Goal: Information Seeking & Learning: Learn about a topic

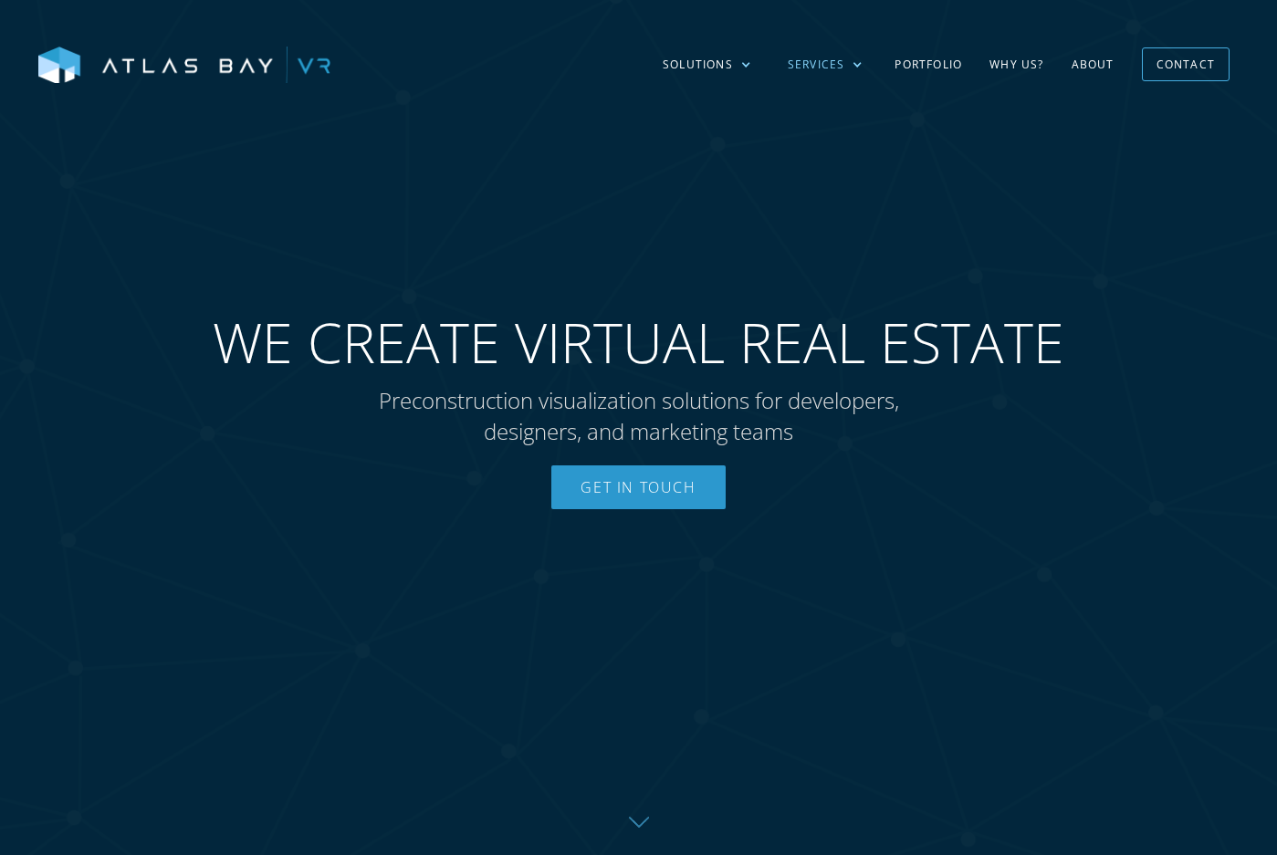
click at [818, 65] on div "Services" at bounding box center [816, 65] width 57 height 16
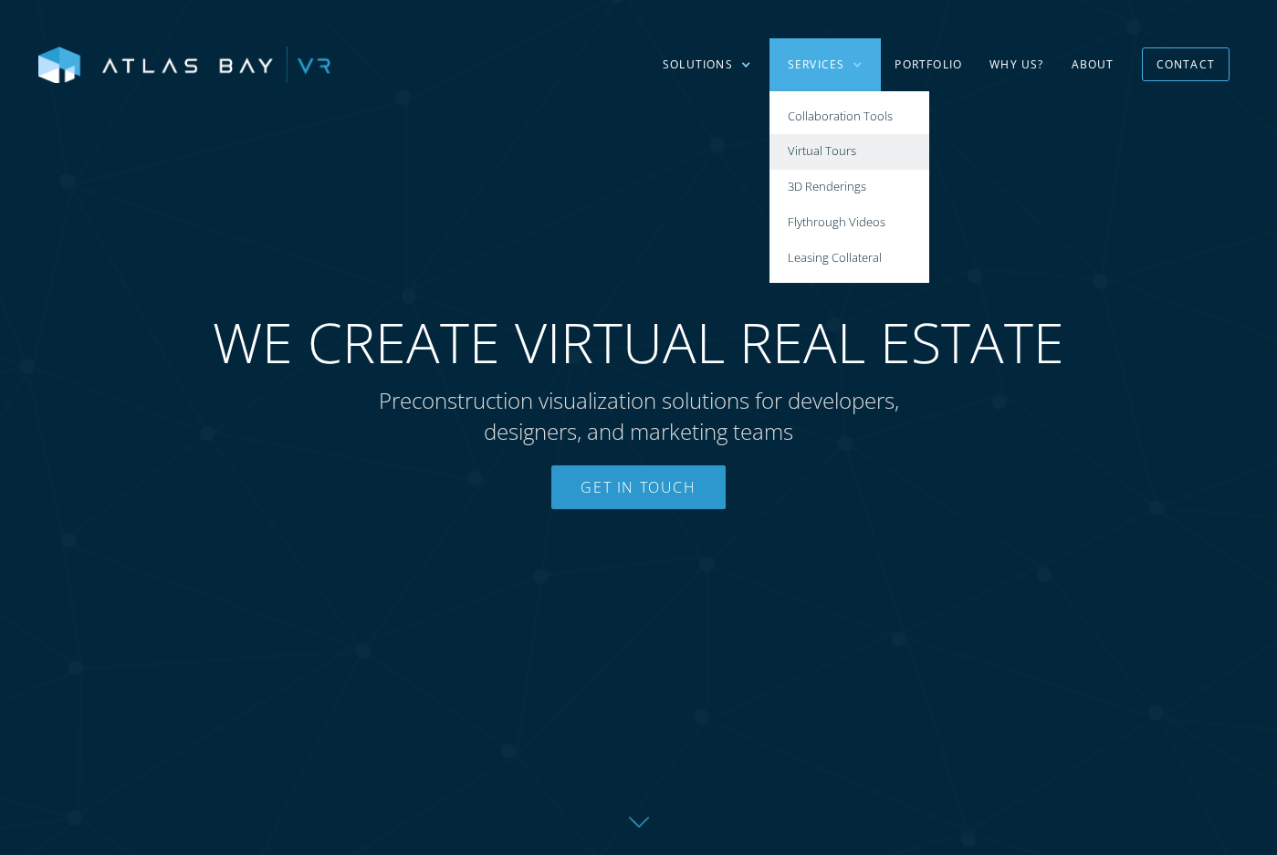
click at [874, 145] on link "Virtual Tours" at bounding box center [849, 152] width 160 height 36
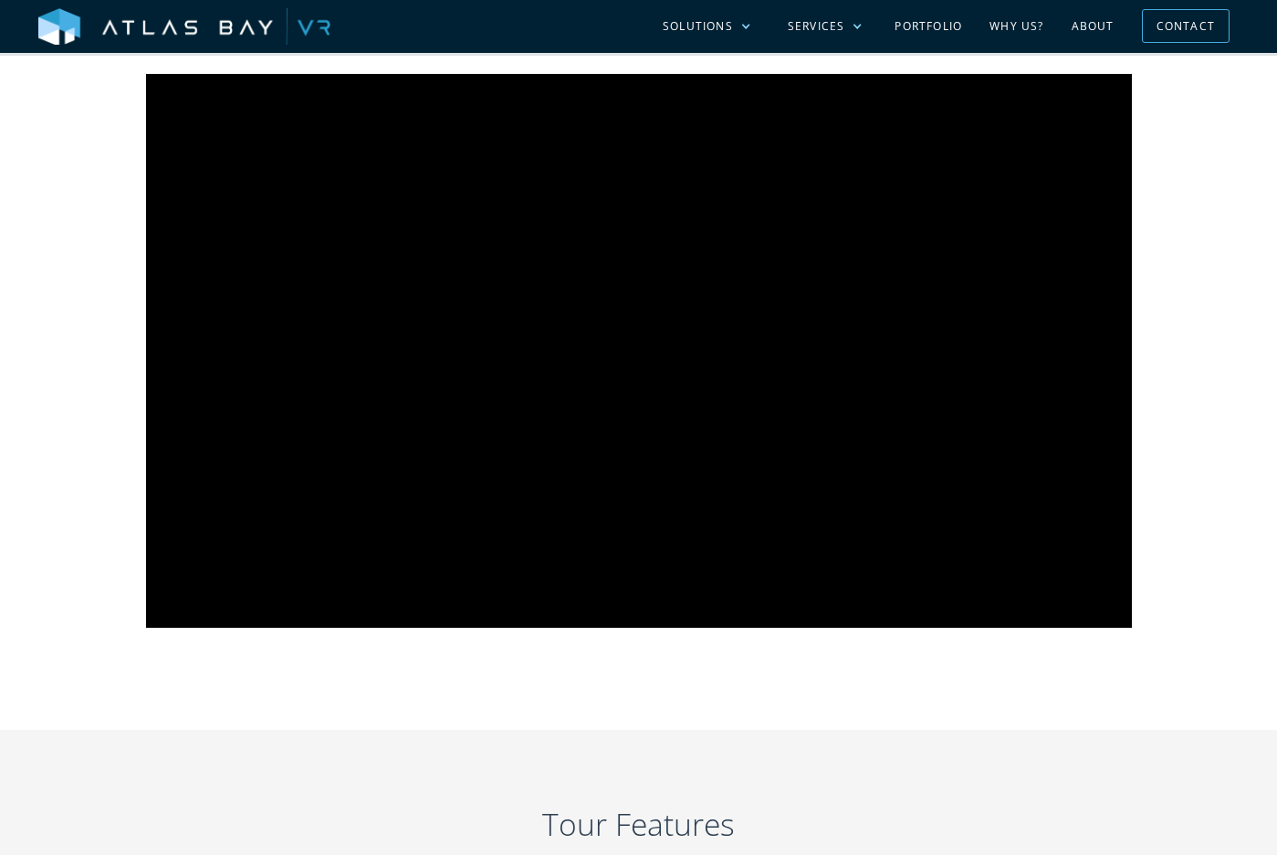
scroll to position [1096, 0]
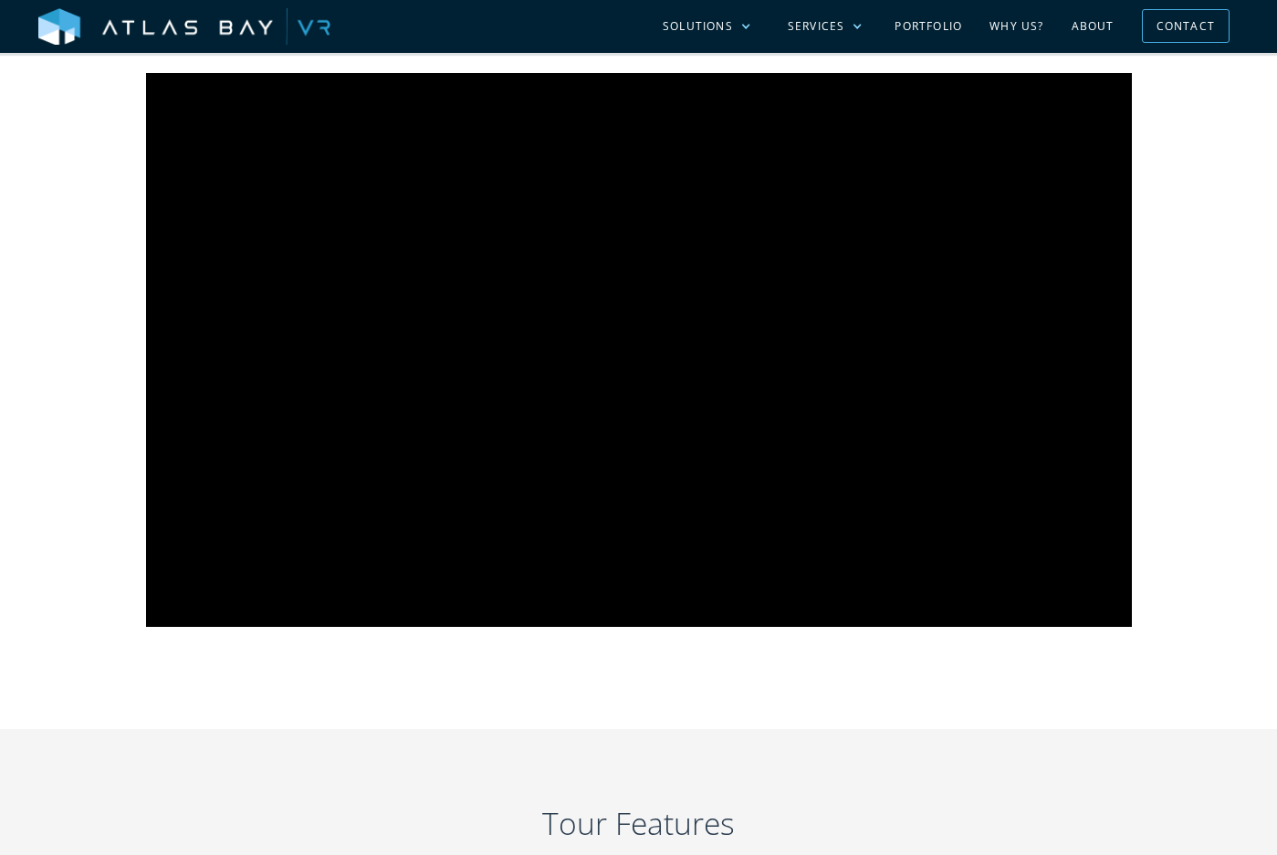
drag, startPoint x: 1185, startPoint y: 328, endPoint x: 1208, endPoint y: 548, distance: 222.1
click at [1208, 548] on div "Give your team and your prospects an interactive point-to-point tour for projec…" at bounding box center [639, 283] width 1168 height 765
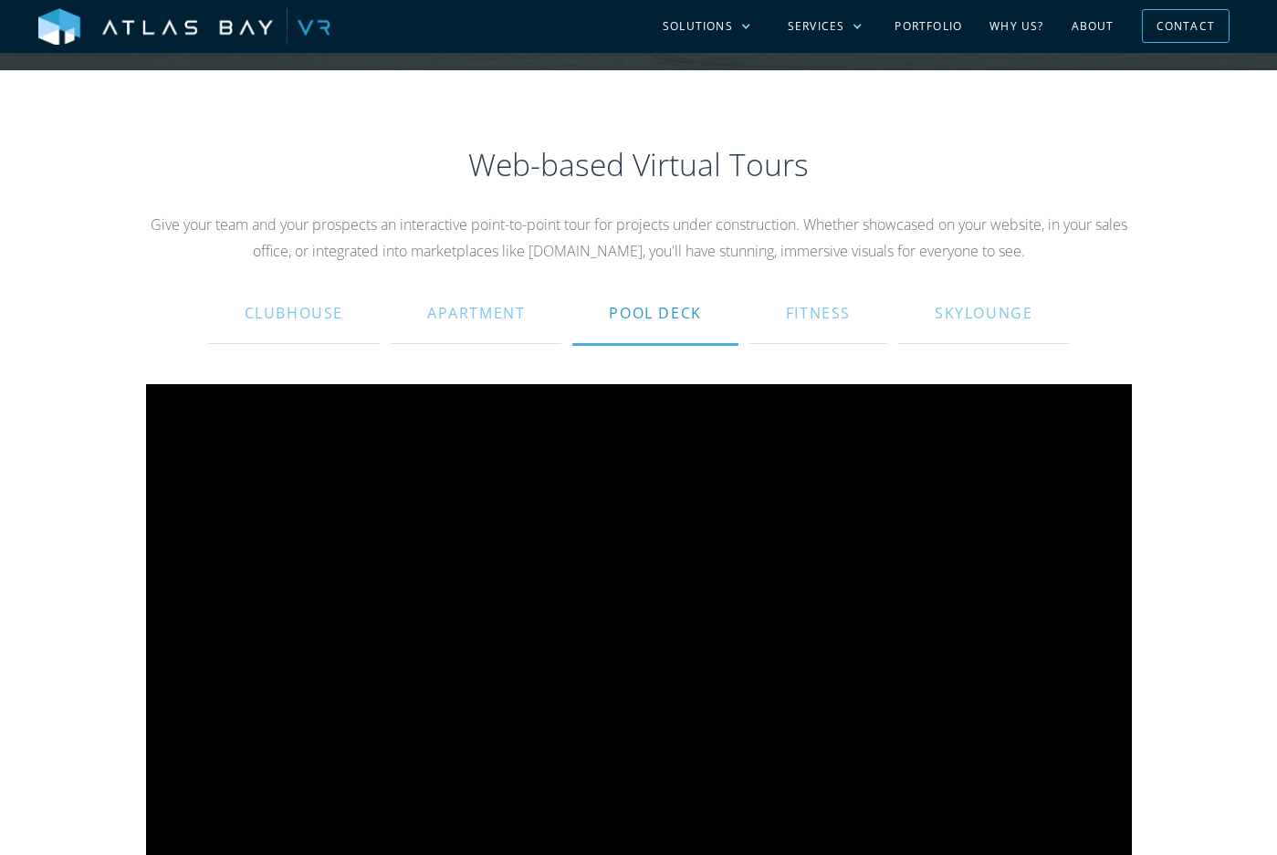
scroll to position [779, 0]
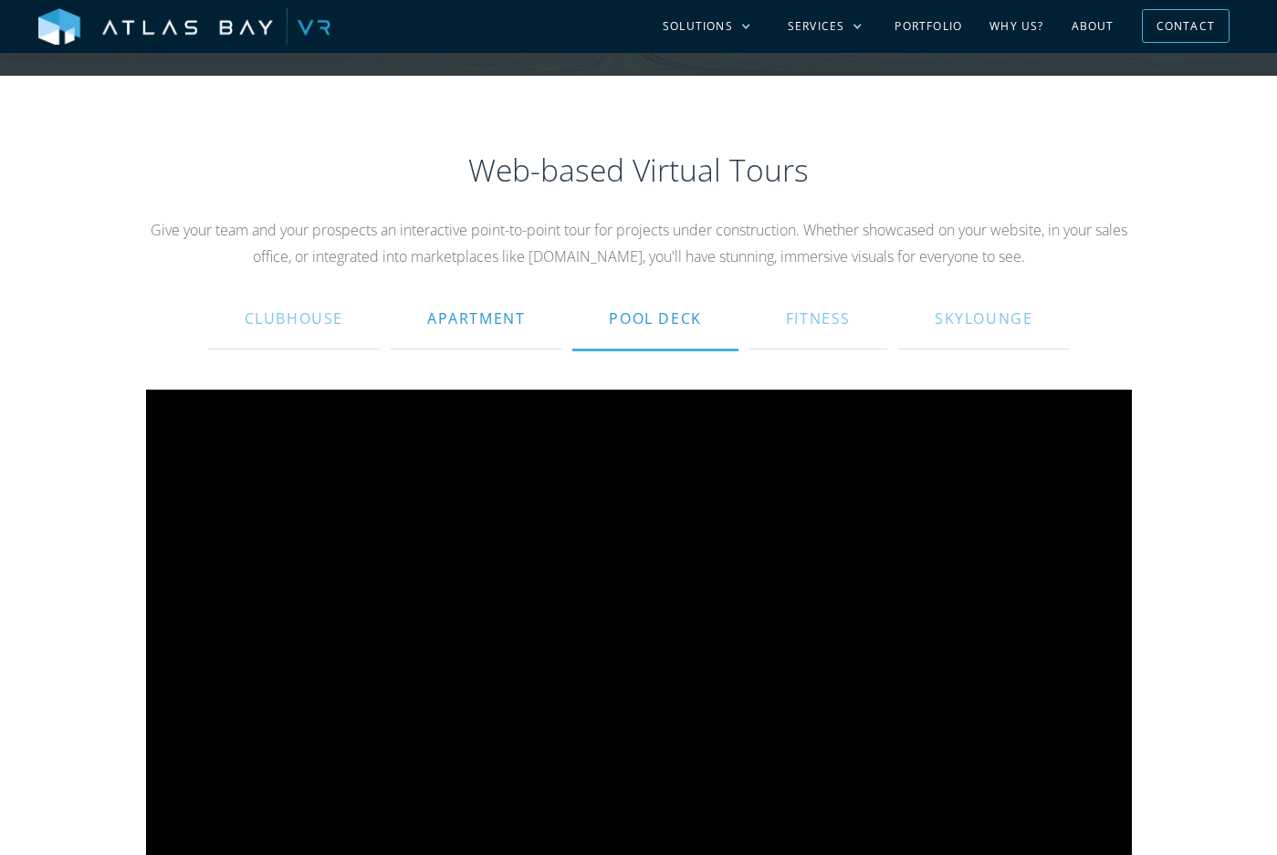
click at [476, 304] on div "Apartment" at bounding box center [476, 319] width 98 height 44
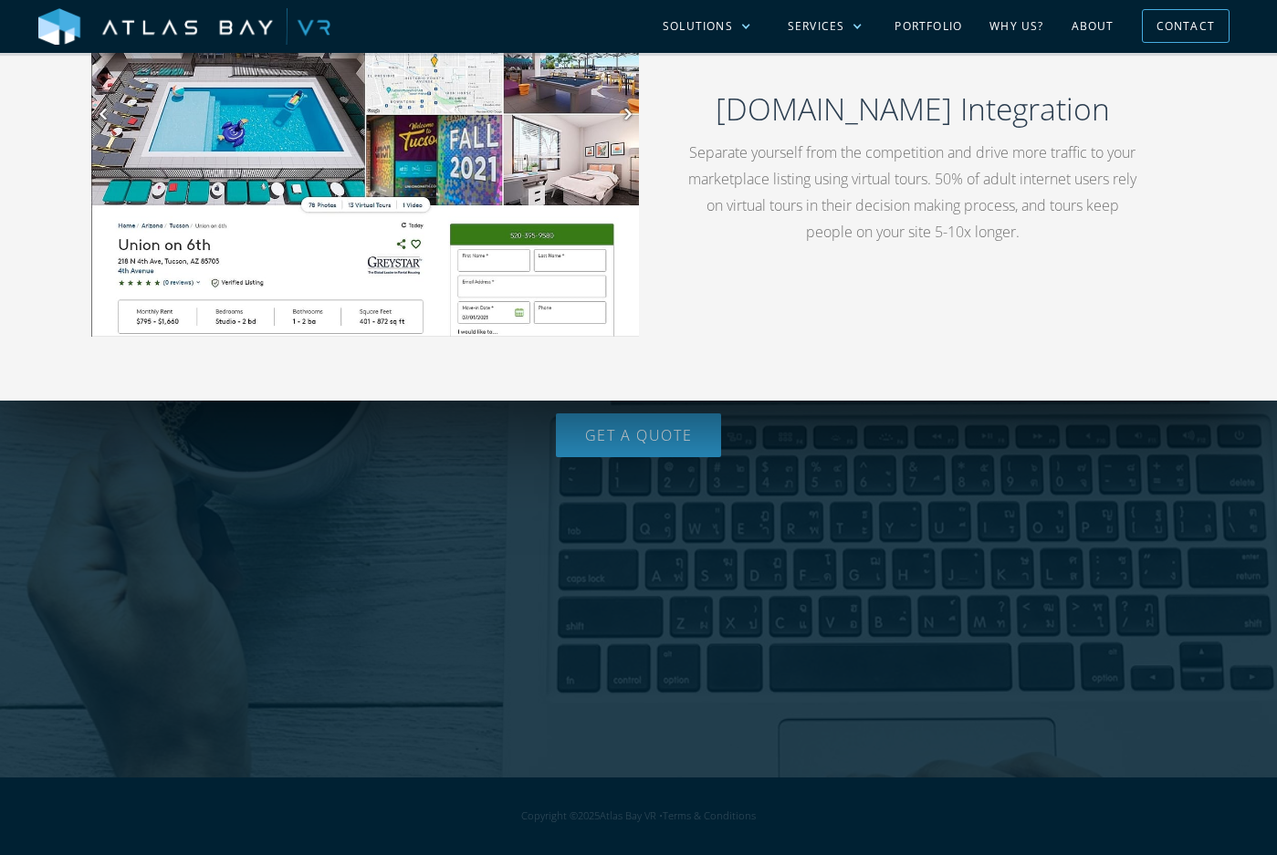
scroll to position [3352, 0]
